Goal: Consume media (video, audio)

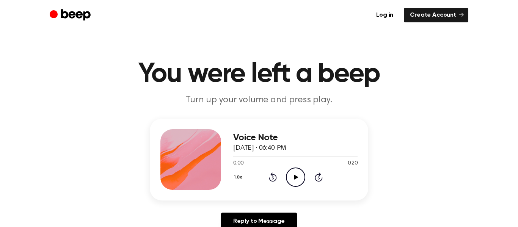
click at [297, 177] on icon at bounding box center [296, 177] width 4 height 5
click at [297, 177] on icon at bounding box center [295, 177] width 3 height 5
click at [51, 14] on circle "Beep" at bounding box center [54, 14] width 8 height 8
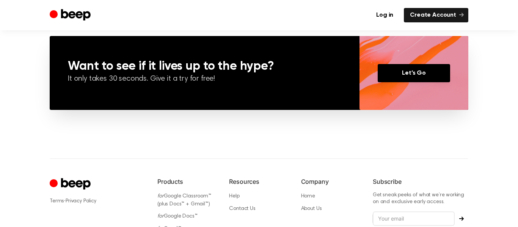
scroll to position [634, 0]
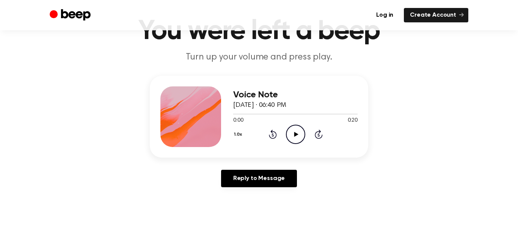
scroll to position [39, 0]
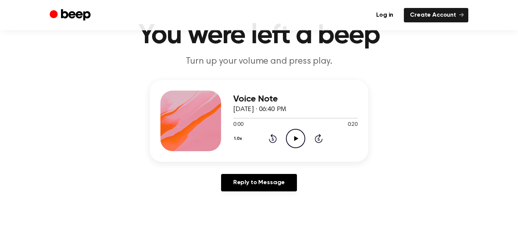
click at [297, 134] on icon "Play Audio" at bounding box center [295, 138] width 19 height 19
click at [298, 135] on icon "Play Audio" at bounding box center [295, 138] width 19 height 19
click at [296, 137] on icon at bounding box center [295, 138] width 3 height 5
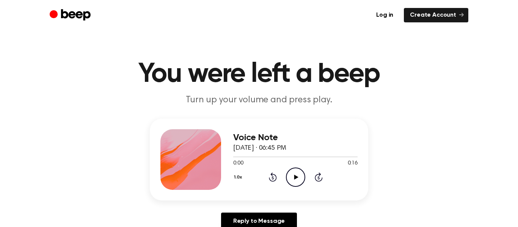
click at [285, 177] on div "1.0x Rewind 5 seconds Play Audio Skip 5 seconds" at bounding box center [295, 177] width 124 height 19
click at [295, 179] on icon "Play Audio" at bounding box center [295, 177] width 19 height 19
click at [292, 178] on icon "Play Audio" at bounding box center [295, 177] width 19 height 19
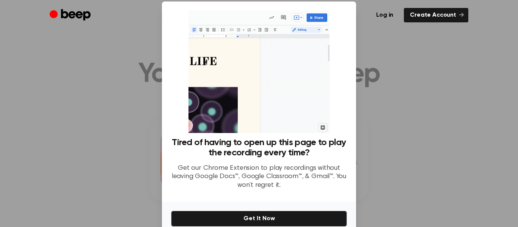
scroll to position [10, 0]
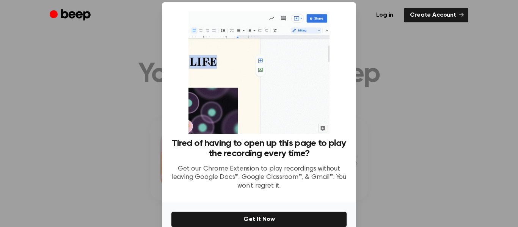
click at [427, 106] on div at bounding box center [259, 113] width 518 height 227
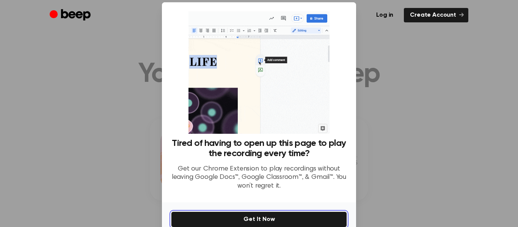
click at [314, 213] on button "Get It Now" at bounding box center [259, 220] width 176 height 16
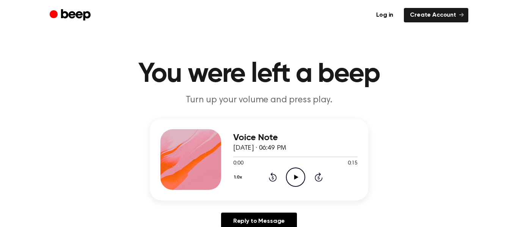
click at [293, 169] on icon "Play Audio" at bounding box center [295, 177] width 19 height 19
